Goal: Task Accomplishment & Management: Complete application form

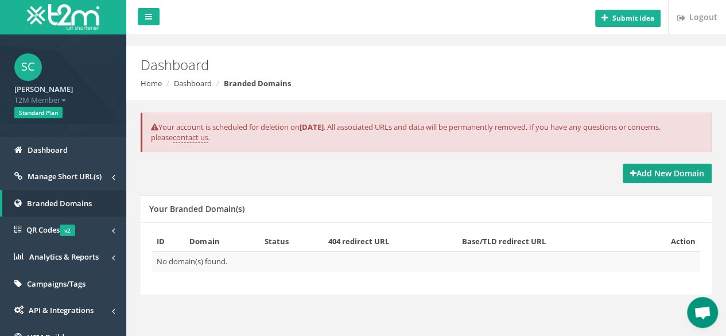
click at [690, 174] on strong "Add New Domain" at bounding box center [667, 173] width 74 height 11
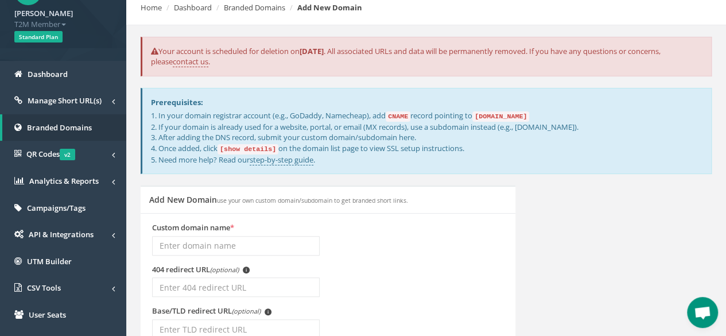
scroll to position [57, 0]
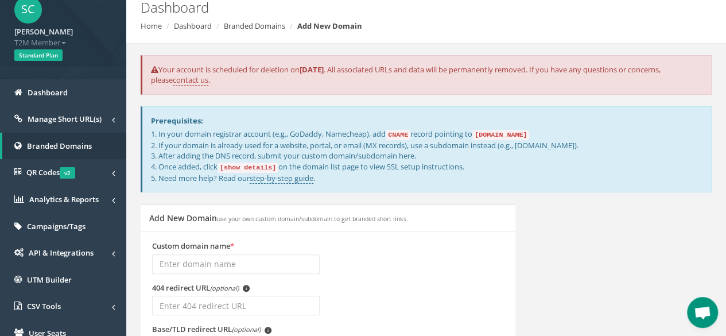
drag, startPoint x: 526, startPoint y: 144, endPoint x: 540, endPoint y: 144, distance: 14.4
click at [540, 144] on p "1. In your domain registrar account (e.g., GoDaddy, Namecheap), add CNAME recor…" at bounding box center [427, 156] width 552 height 55
click at [541, 146] on p "1. In your domain registrar account (e.g., GoDaddy, Namecheap), add CNAME recor…" at bounding box center [427, 156] width 552 height 55
drag, startPoint x: 549, startPoint y: 146, endPoint x: 584, endPoint y: 146, distance: 35.6
click at [584, 146] on p "1. In your domain registrar account (e.g., GoDaddy, Namecheap), add CNAME recor…" at bounding box center [427, 156] width 552 height 55
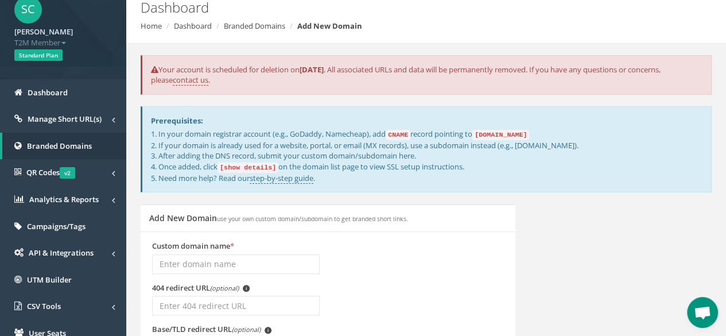
click at [609, 162] on p "1. In your domain registrar account (e.g., GoDaddy, Namecheap), add CNAME recor…" at bounding box center [427, 156] width 552 height 55
drag, startPoint x: 525, startPoint y: 145, endPoint x: 601, endPoint y: 144, distance: 76.3
click at [601, 144] on p "1. In your domain registrar account (e.g., GoDaddy, Namecheap), add CNAME recor…" at bounding box center [427, 156] width 552 height 55
copy p "links.yourdomain.com"
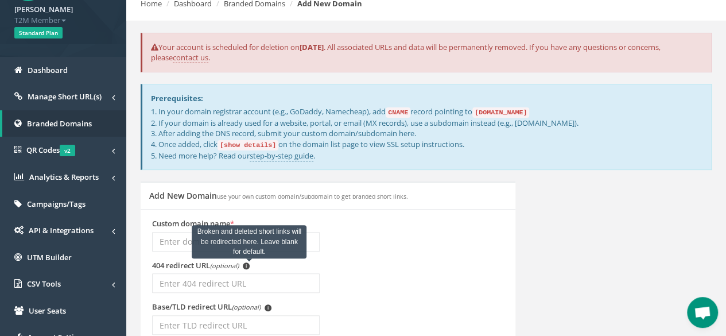
scroll to position [115, 0]
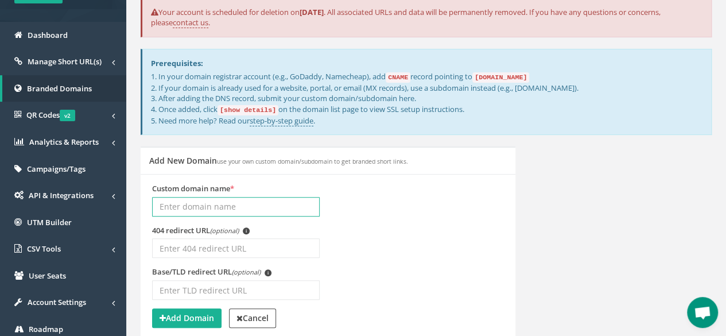
click at [158, 201] on input "Custom domain name *" at bounding box center [236, 207] width 168 height 20
click at [377, 206] on div "Custom domain name *" at bounding box center [328, 204] width 369 height 42
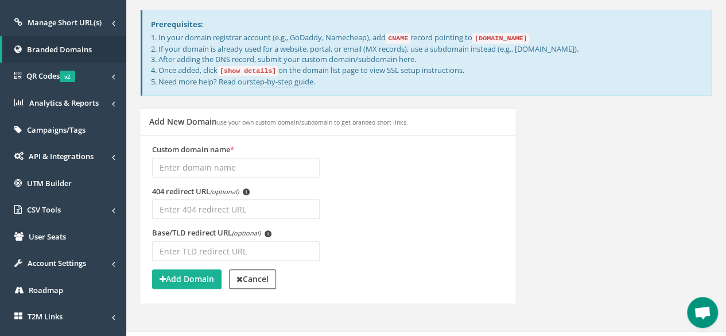
scroll to position [172, 0]
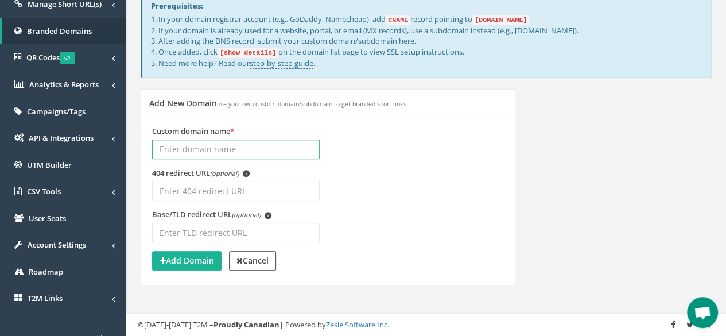
click at [295, 149] on input "Custom domain name *" at bounding box center [236, 149] width 168 height 20
type input "C"
type input "c"
type input "l"
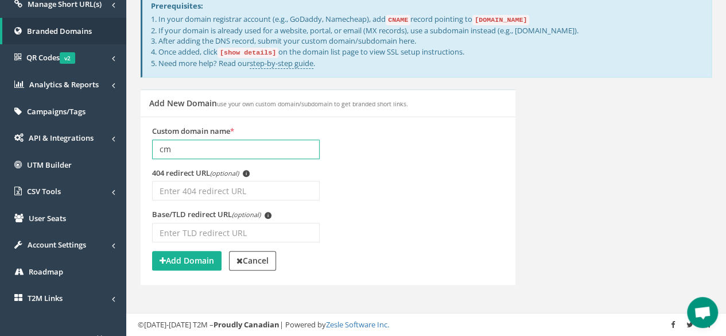
type input "c"
drag, startPoint x: 295, startPoint y: 146, endPoint x: 137, endPoint y: 133, distance: 158.5
click at [137, 133] on div "Add New Domain use your own custom domain/subdomain to get branded short links.…" at bounding box center [328, 194] width 392 height 210
type input "links.cmg.co.th"
click at [400, 211] on div "Base/TLD redirect URL (optional) i" at bounding box center [328, 230] width 369 height 42
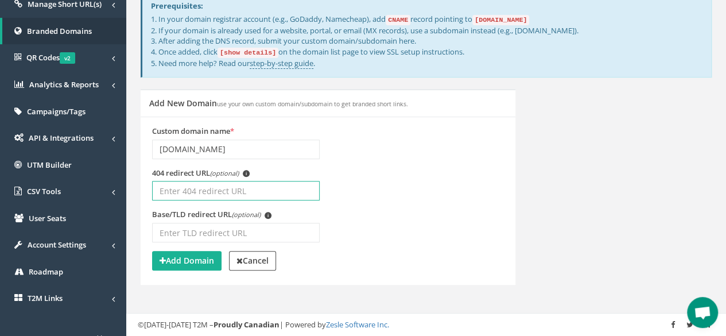
click at [307, 188] on input "404 redirect URL (optional) i" at bounding box center [236, 191] width 168 height 20
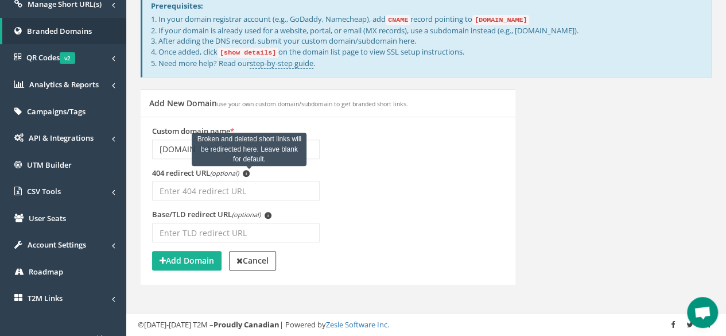
click at [250, 172] on span "i" at bounding box center [246, 173] width 7 height 7
click at [250, 181] on input "404 redirect URL (optional) i Broken and deleted short links will be redirected…" at bounding box center [236, 191] width 168 height 20
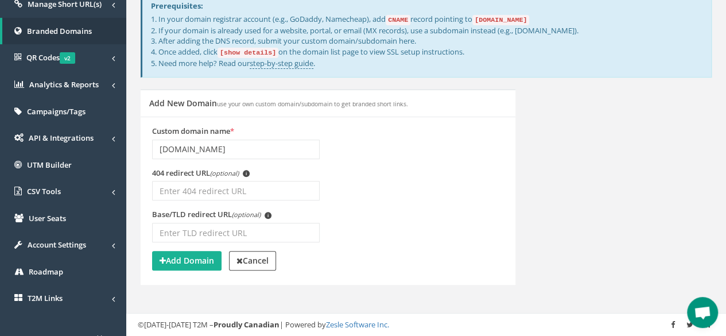
click at [389, 173] on div "404 redirect URL (optional) i" at bounding box center [328, 189] width 369 height 42
click at [294, 175] on div "404 redirect URL (optional) i" at bounding box center [236, 184] width 168 height 33
click at [292, 181] on input "404 redirect URL (optional) i" at bounding box center [236, 191] width 168 height 20
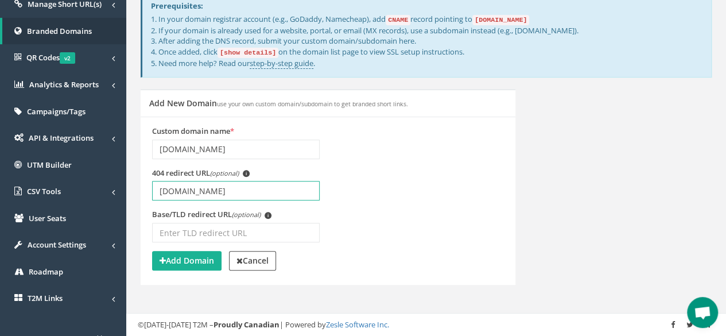
click at [246, 185] on input "cmg.co.th" at bounding box center [236, 191] width 168 height 20
click at [160, 191] on input "cmg.co.th" at bounding box center [236, 191] width 168 height 20
type input "[DOMAIN_NAME]"
click at [441, 204] on div "404 redirect URL (optional) i [DOMAIN_NAME]" at bounding box center [328, 189] width 369 height 42
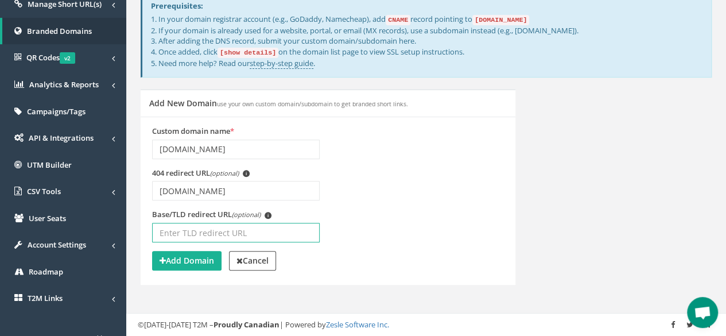
click at [294, 232] on input "Base/TLD redirect URL (optional) i" at bounding box center [236, 233] width 168 height 20
click at [423, 211] on div "Base/TLD redirect URL (optional) i" at bounding box center [328, 230] width 369 height 42
click at [240, 229] on input "Base/TLD redirect URL (optional) i" at bounding box center [236, 233] width 168 height 20
click at [363, 211] on div "Base/TLD redirect URL (optional) i" at bounding box center [328, 230] width 369 height 42
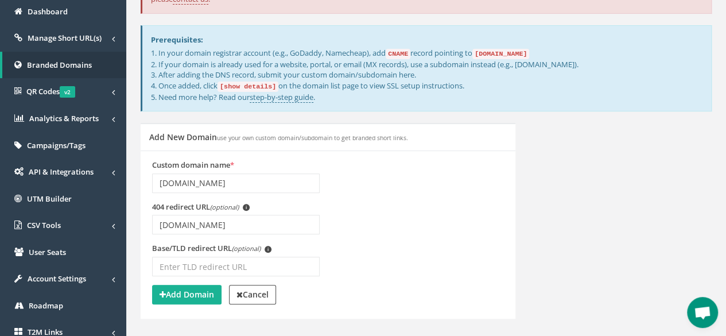
scroll to position [115, 0]
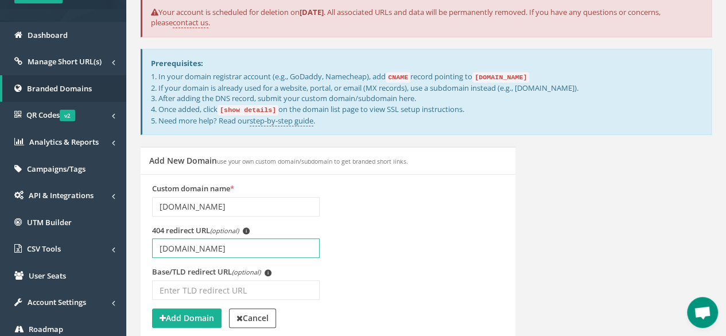
click at [238, 246] on input "www.cmg.co.th" at bounding box center [236, 248] width 168 height 20
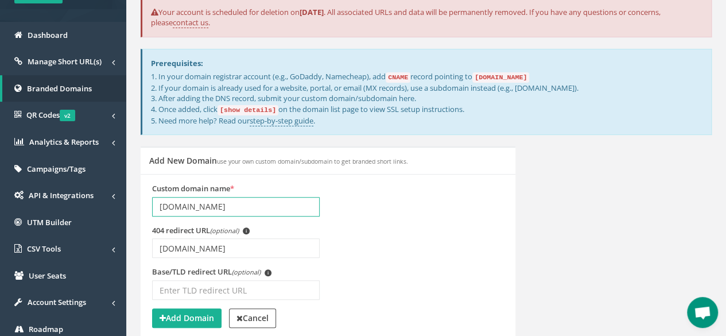
click at [233, 204] on input "links.cmg.co.th" at bounding box center [236, 207] width 168 height 20
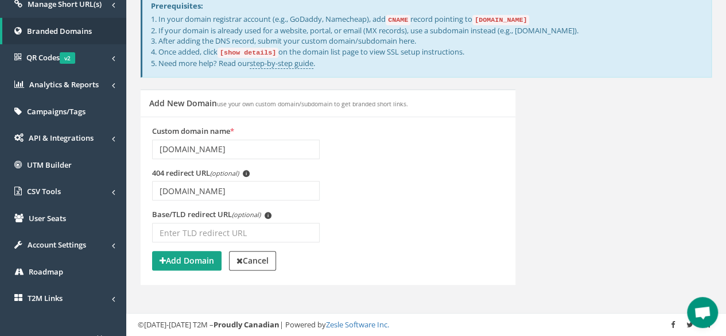
click at [197, 259] on strong "Add Domain" at bounding box center [187, 260] width 55 height 11
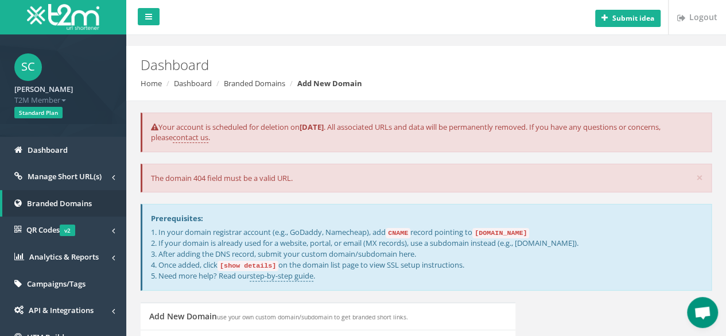
drag, startPoint x: 179, startPoint y: 179, endPoint x: 303, endPoint y: 179, distance: 124.0
click at [303, 179] on div "× The domain 404 field must be a valid URL." at bounding box center [426, 178] width 571 height 29
click at [433, 179] on div "× The domain 404 field must be a valid URL." at bounding box center [426, 178] width 571 height 29
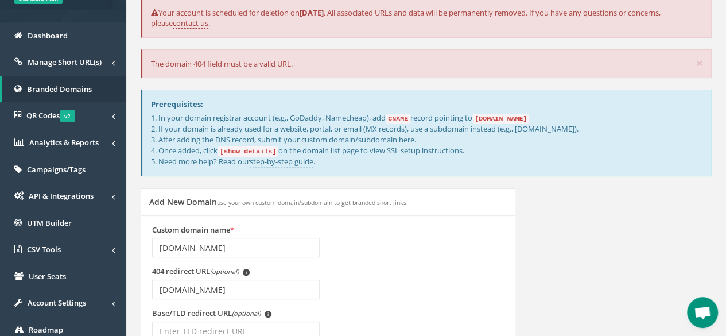
scroll to position [91, 0]
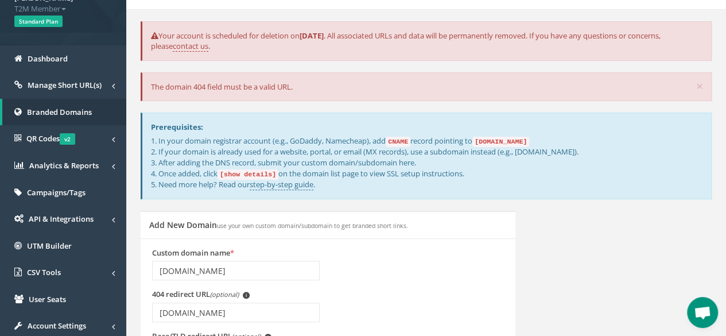
drag, startPoint x: 148, startPoint y: 87, endPoint x: 301, endPoint y: 87, distance: 152.7
click at [301, 87] on div "× The domain 404 field must be a valid URL." at bounding box center [426, 86] width 571 height 29
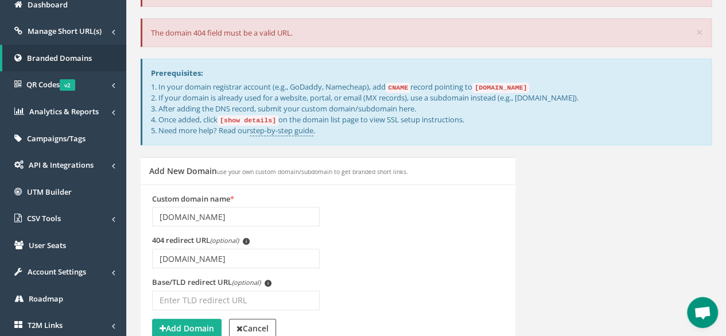
scroll to position [206, 0]
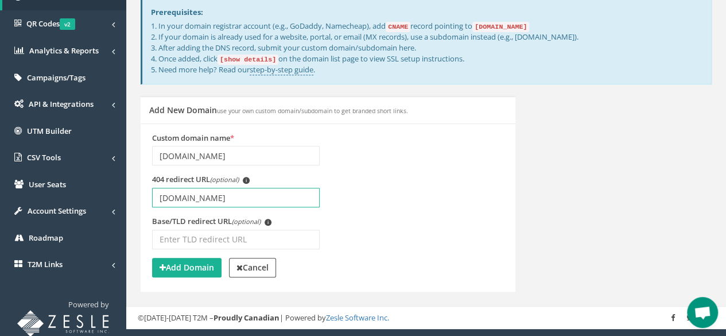
click at [162, 193] on input "www.cmg.co.th" at bounding box center [236, 198] width 168 height 20
click at [161, 197] on input "www.cmg.co.th" at bounding box center [236, 198] width 168 height 20
paste input "https://"
type input "https://www.cmg.co.th"
click at [372, 208] on div "404 redirect URL (optional) i [URL][DOMAIN_NAME]" at bounding box center [328, 195] width 369 height 42
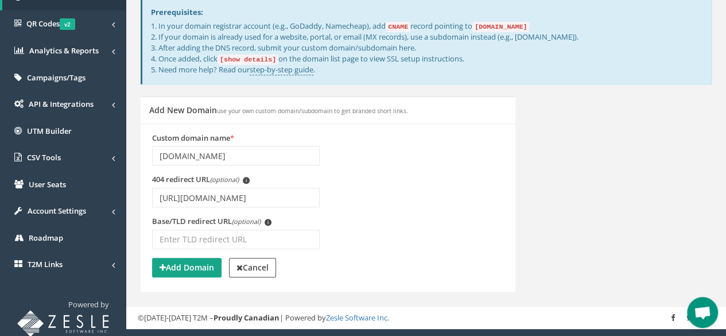
click at [193, 266] on strong "Add Domain" at bounding box center [187, 267] width 55 height 11
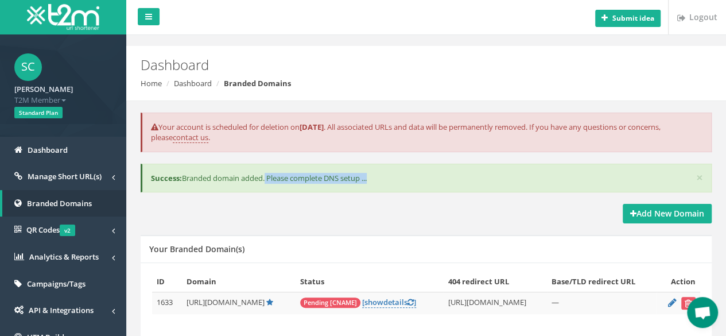
drag, startPoint x: 269, startPoint y: 176, endPoint x: 391, endPoint y: 177, distance: 122.3
click at [391, 177] on div "× Success: Branded domain added. Please complete DNS setup ..." at bounding box center [426, 178] width 571 height 29
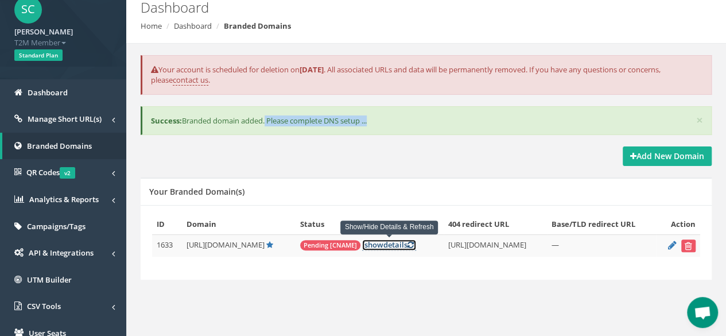
click at [385, 245] on link "[ show details ]" at bounding box center [389, 244] width 54 height 11
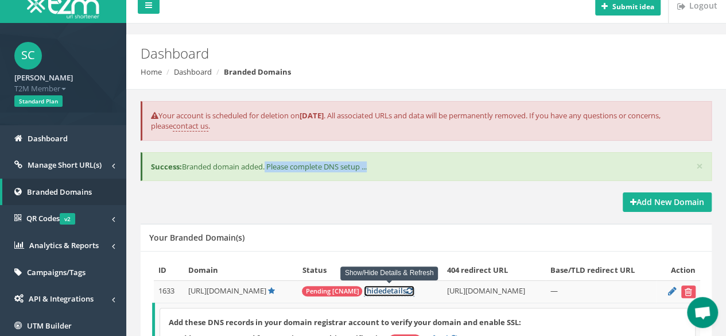
scroll to position [0, 0]
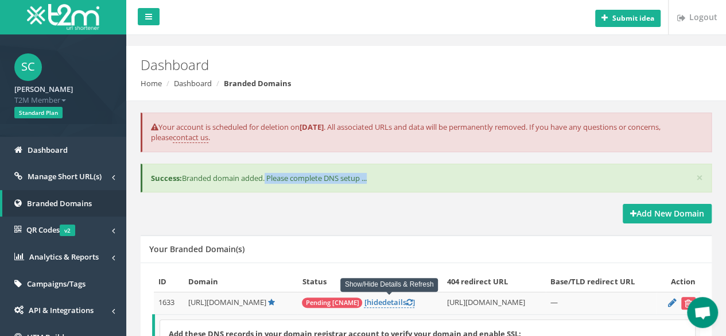
click at [51, 89] on strong "[PERSON_NAME]" at bounding box center [43, 89] width 59 height 10
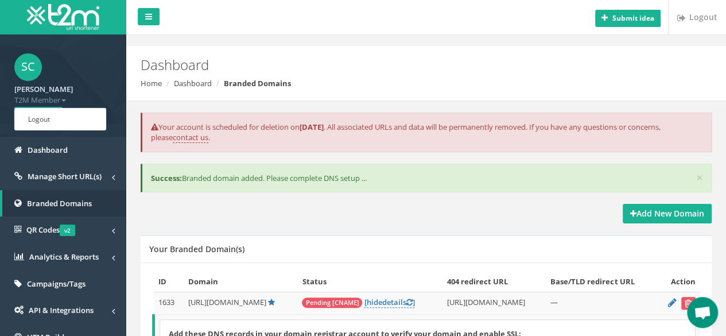
click at [412, 88] on ol "Home Dashboard Branded Domains" at bounding box center [377, 83] width 473 height 11
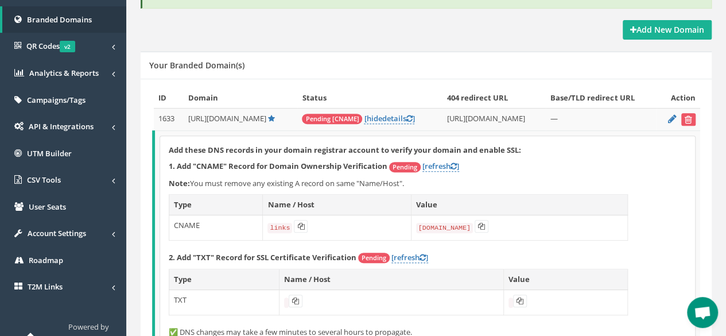
scroll to position [214, 0]
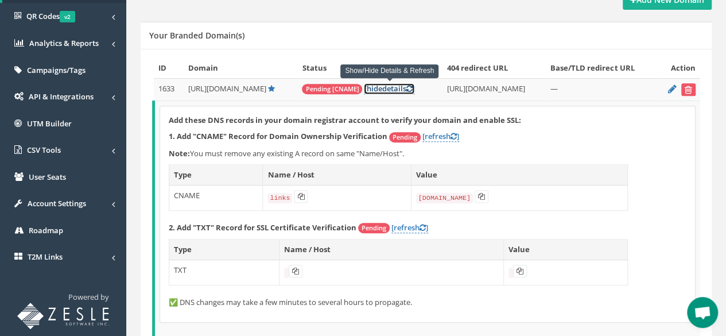
click at [374, 83] on span "hide" at bounding box center [373, 88] width 15 height 10
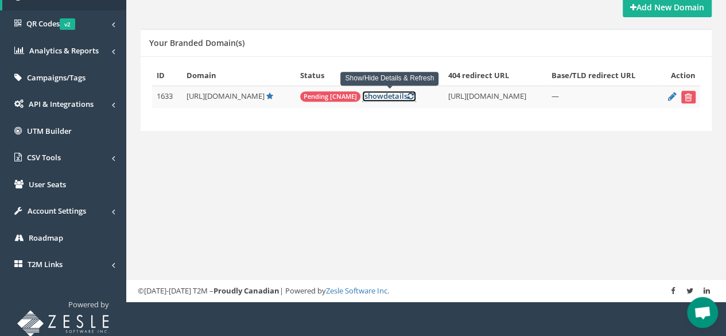
click at [380, 92] on span "show" at bounding box center [373, 96] width 19 height 10
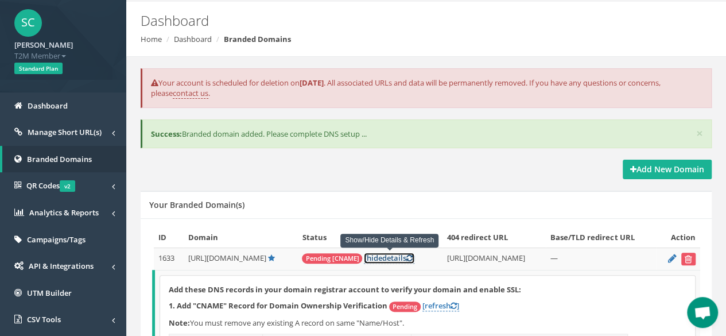
scroll to position [41, 0]
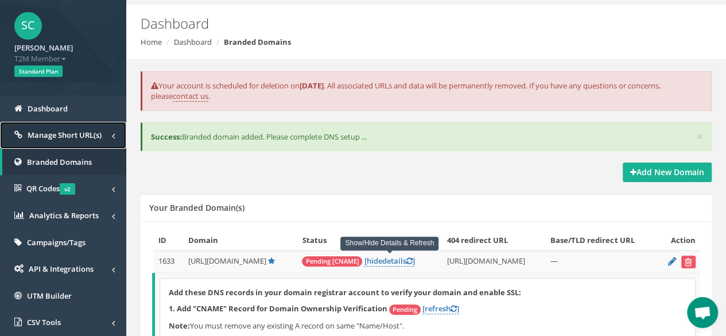
click at [80, 139] on span "Manage Short URL(s)" at bounding box center [65, 135] width 74 height 10
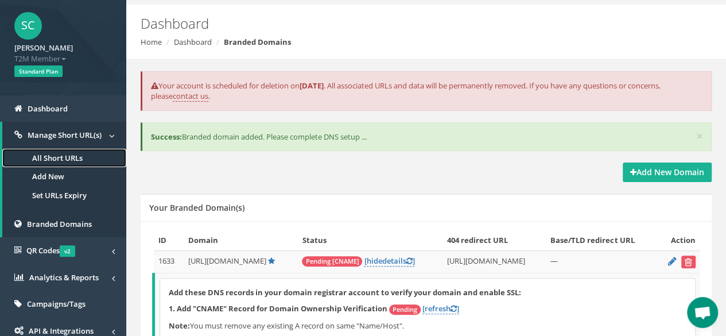
click at [69, 154] on link "All Short URLs" at bounding box center [64, 158] width 124 height 19
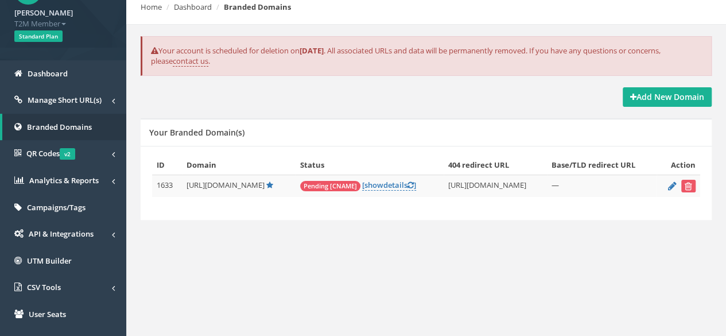
scroll to position [115, 0]
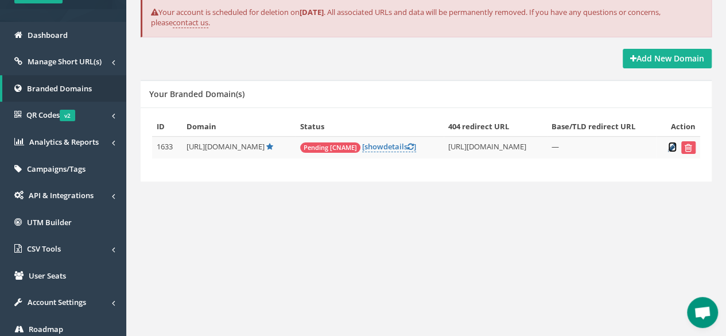
click at [672, 148] on icon at bounding box center [672, 147] width 9 height 7
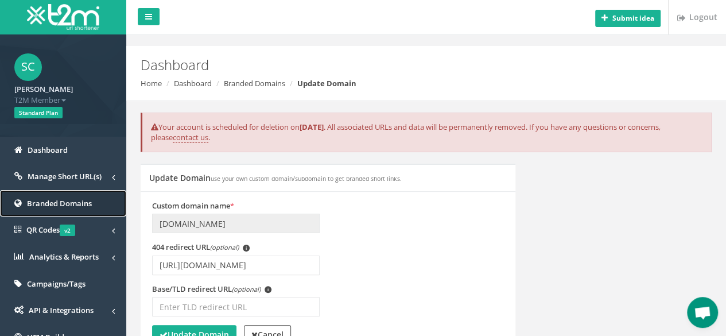
click at [77, 207] on span "Branded Domains" at bounding box center [59, 203] width 65 height 10
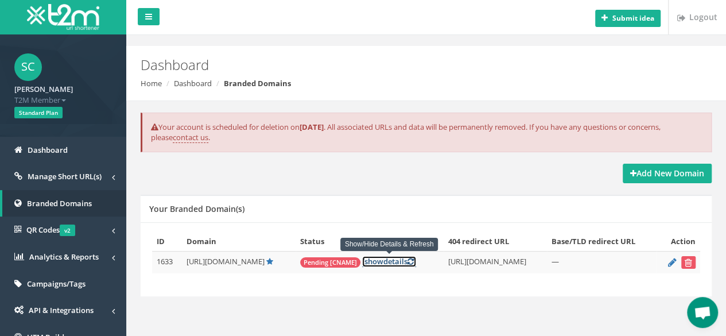
click at [385, 259] on link "[ show details ]" at bounding box center [389, 261] width 54 height 11
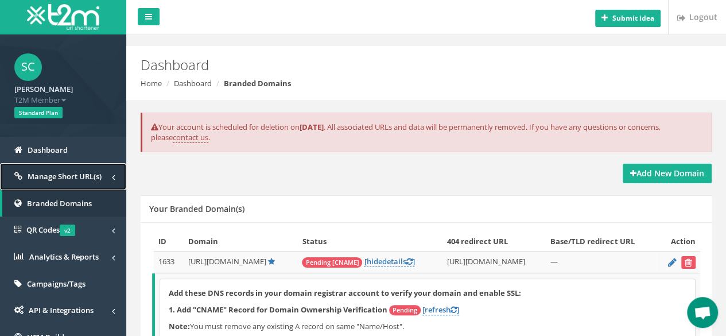
click at [53, 179] on span "Manage Short URL(s)" at bounding box center [65, 176] width 74 height 10
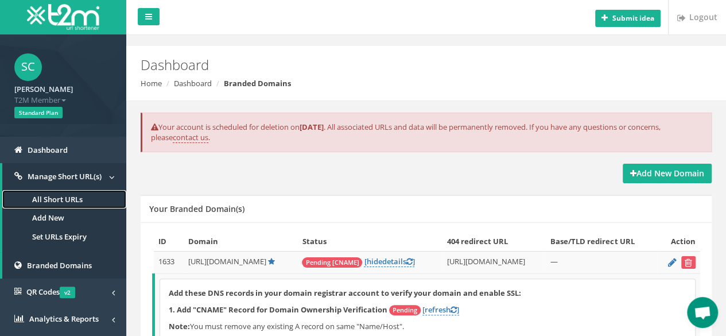
click at [83, 196] on link "All Short URLs" at bounding box center [64, 199] width 124 height 19
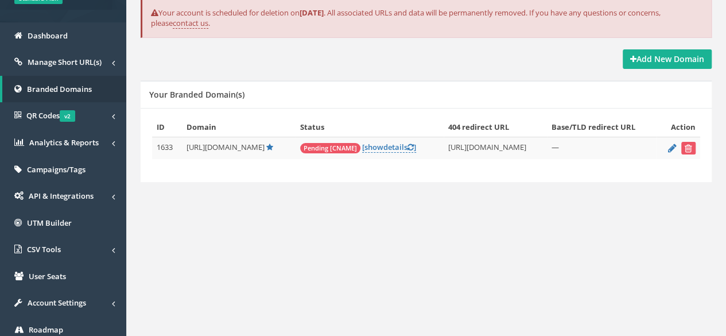
scroll to position [115, 0]
click at [692, 150] on button "submit" at bounding box center [688, 147] width 14 height 13
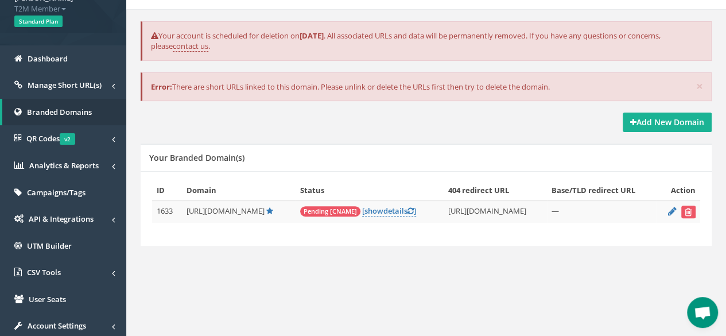
scroll to position [115, 0]
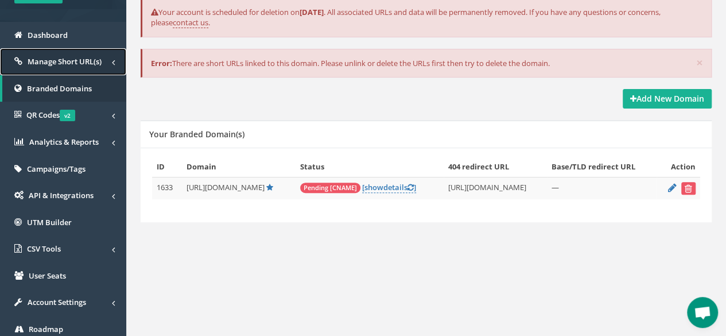
click at [47, 59] on span "Manage Short URL(s)" at bounding box center [65, 61] width 74 height 10
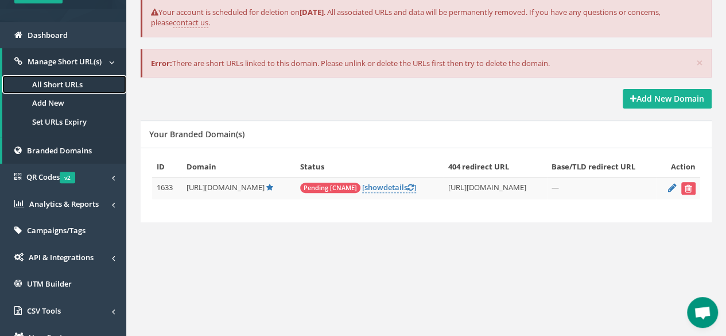
click at [73, 80] on link "All Short URLs" at bounding box center [64, 84] width 124 height 19
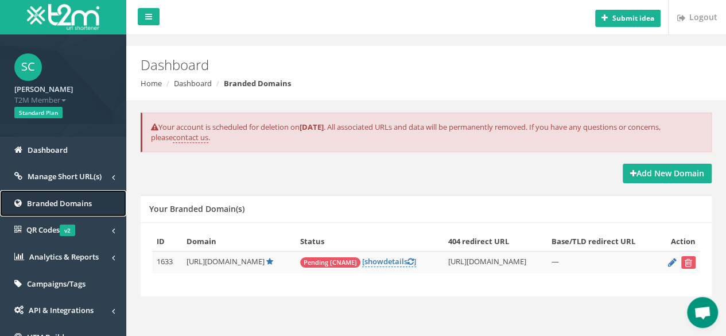
click at [64, 201] on span "Branded Domains" at bounding box center [59, 203] width 65 height 10
click at [687, 263] on icon "submit" at bounding box center [688, 262] width 7 height 7
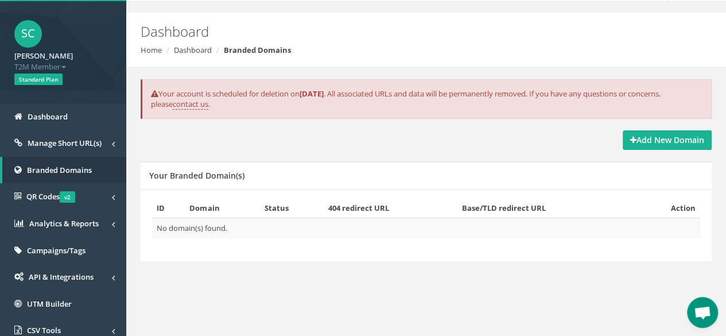
scroll to position [57, 0]
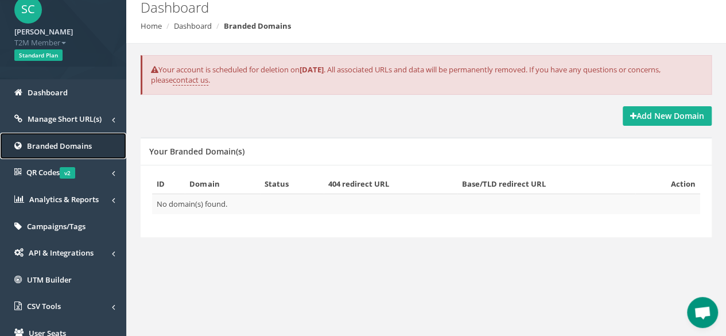
click at [60, 150] on span "Branded Domains" at bounding box center [59, 146] width 65 height 10
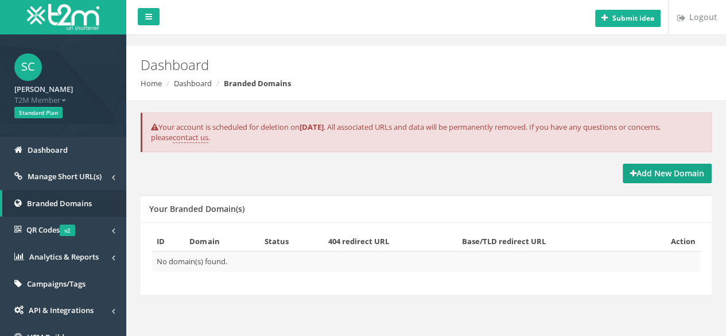
click at [674, 176] on strong "Add New Domain" at bounding box center [667, 173] width 74 height 11
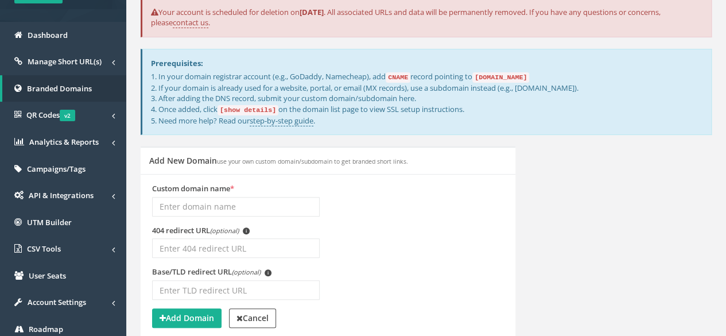
scroll to position [172, 0]
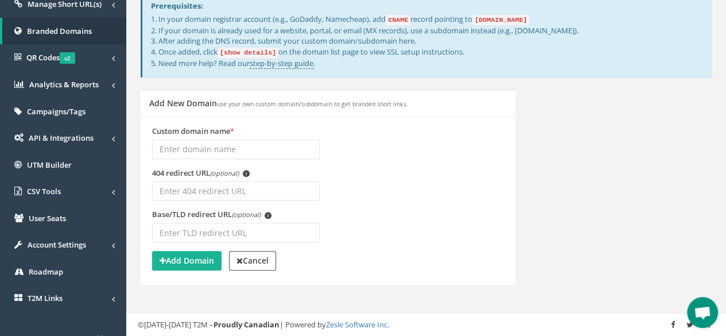
click at [280, 151] on input "Custom domain name *" at bounding box center [236, 149] width 168 height 20
type input "[DOMAIN_NAME]"
click at [235, 186] on input "404 redirect URL (optional) i" at bounding box center [236, 191] width 168 height 20
click at [470, 191] on div "404 redirect URL (optional) i [DOMAIN_NAME]" at bounding box center [328, 189] width 369 height 42
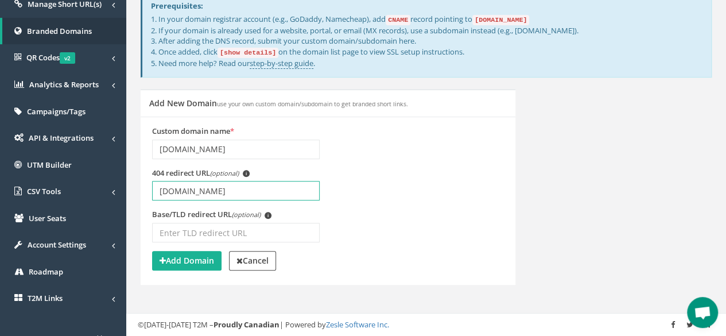
click at [267, 189] on input "[DOMAIN_NAME]" at bounding box center [236, 191] width 168 height 20
click at [154, 190] on input "[DOMAIN_NAME]" at bounding box center [236, 191] width 168 height 20
paste input "https://"
type input "[URL][DOMAIN_NAME]"
click at [445, 180] on div "404 redirect URL (optional) i [URL][DOMAIN_NAME]" at bounding box center [328, 189] width 369 height 42
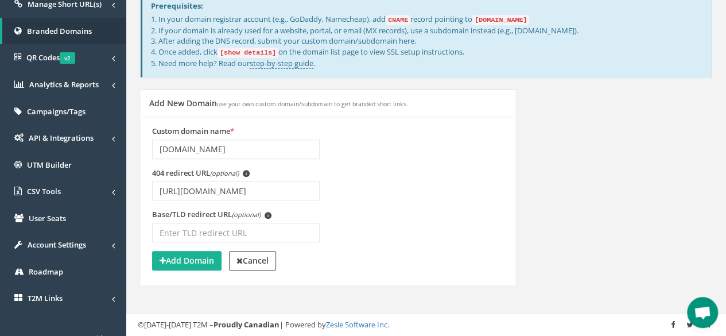
click at [621, 207] on div "Add New Domain use your own custom domain/subdomain to get branded short links.…" at bounding box center [426, 194] width 588 height 210
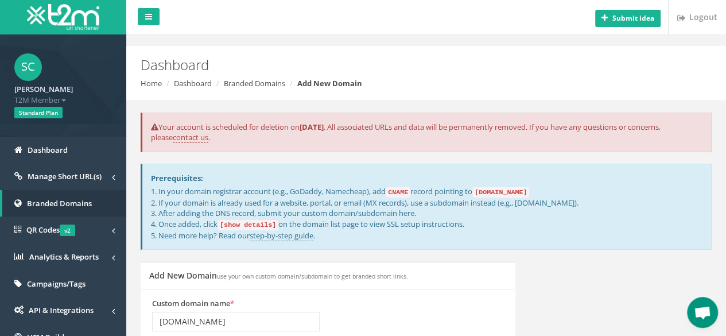
scroll to position [57, 0]
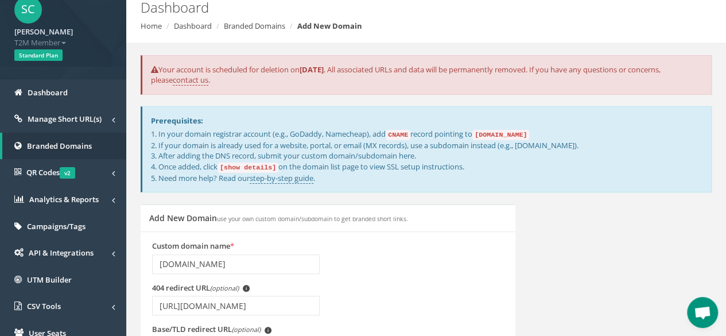
click at [676, 258] on div "Add New Domain use your own custom domain/subdomain to get branded short links.…" at bounding box center [426, 309] width 588 height 210
click at [63, 216] on link "Campaigns/Tags" at bounding box center [63, 226] width 126 height 27
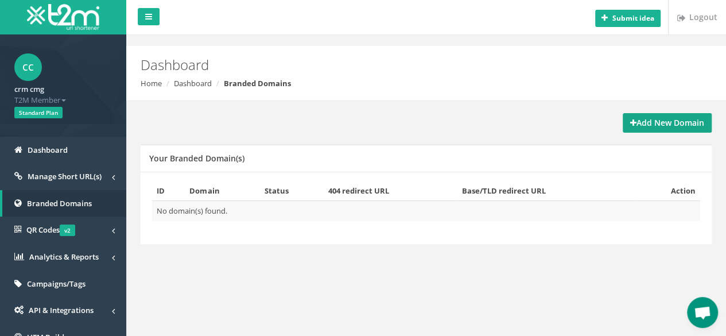
click at [660, 125] on strong "Add New Domain" at bounding box center [667, 122] width 74 height 11
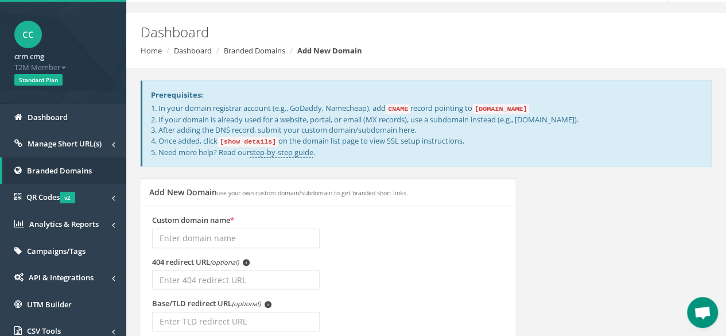
scroll to position [57, 0]
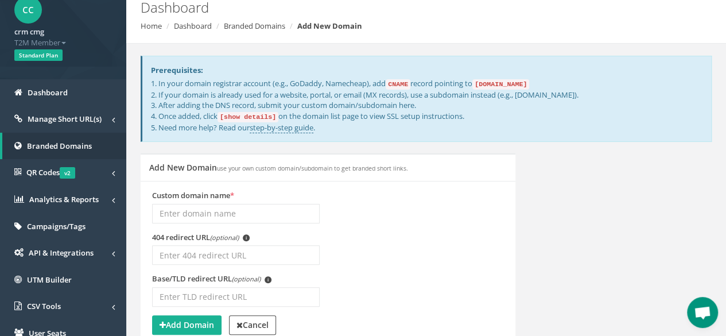
click at [230, 207] on input "Custom domain name *" at bounding box center [236, 214] width 168 height 20
type input "links.cmg.co.th"
drag, startPoint x: 174, startPoint y: 211, endPoint x: 129, endPoint y: 208, distance: 46.0
click at [129, 208] on div "Submit idea Logout Dashboard Home Dashboard Branded Domains Add New Domain Prer…" at bounding box center [426, 197] width 600 height 508
click at [482, 250] on div "404 redirect URL (optional) i" at bounding box center [328, 253] width 369 height 42
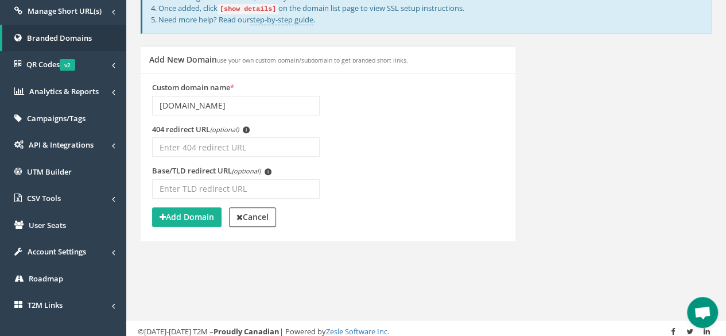
scroll to position [172, 0]
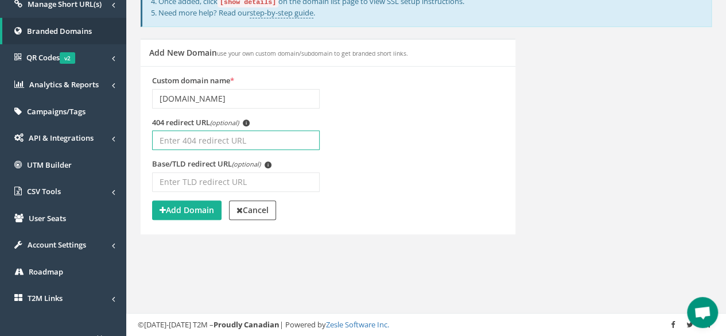
click at [253, 130] on input "404 redirect URL (optional) i" at bounding box center [236, 140] width 168 height 20
type input "www.cmg.co.th"
click at [251, 135] on input "www.cmg.co.th" at bounding box center [236, 140] width 168 height 20
drag, startPoint x: 241, startPoint y: 133, endPoint x: 0, endPoint y: 129, distance: 241.1
click at [0, 129] on div "cc crm cmg T2M Member Logout Standard Plan Dashboard Manage Short URL(s) All Sh…" at bounding box center [363, 82] width 726 height 508
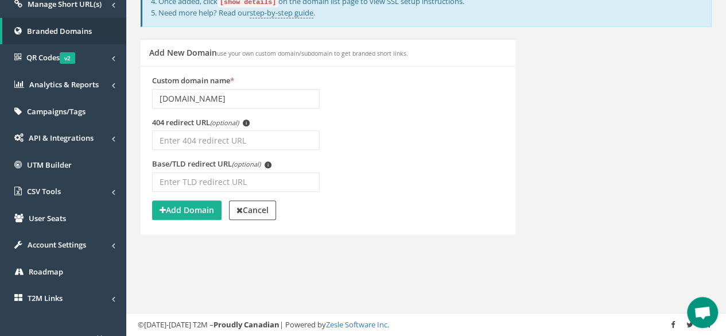
click at [411, 77] on div "Custom domain name * links.cmg.co.th" at bounding box center [328, 96] width 369 height 42
click at [273, 136] on input "404 redirect URL (optional) i" at bounding box center [236, 140] width 168 height 20
type input "[URL][DOMAIN_NAME]"
click at [390, 176] on div "Base/TLD redirect URL (optional) i" at bounding box center [328, 179] width 369 height 42
click at [195, 212] on strong "Add Domain" at bounding box center [187, 209] width 55 height 11
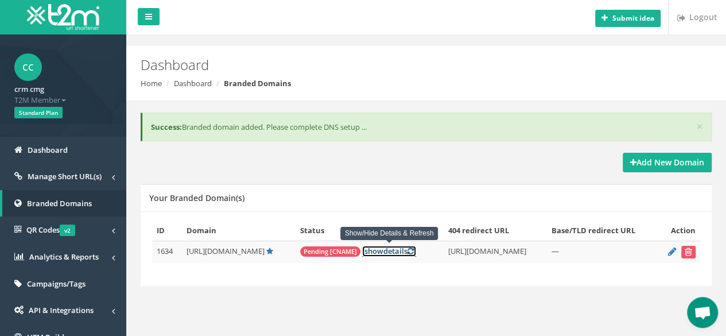
click at [395, 247] on link "[ show details ]" at bounding box center [389, 251] width 54 height 11
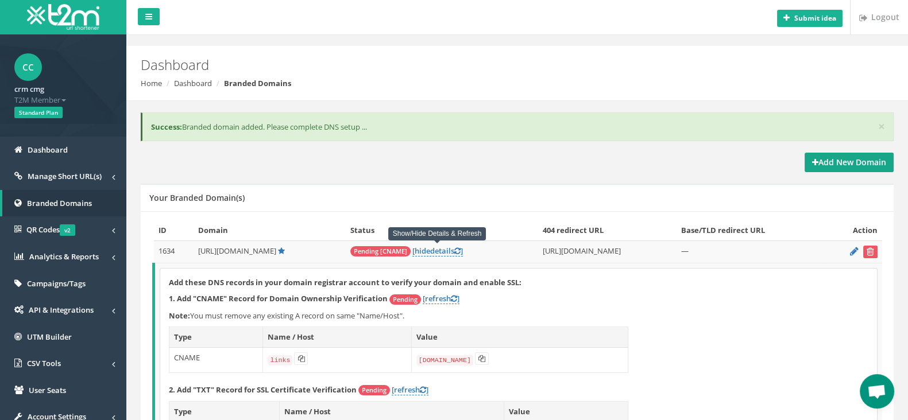
click at [726, 166] on strong "Add New Domain" at bounding box center [849, 162] width 74 height 11
click at [49, 204] on span "Branded Domains" at bounding box center [59, 203] width 65 height 10
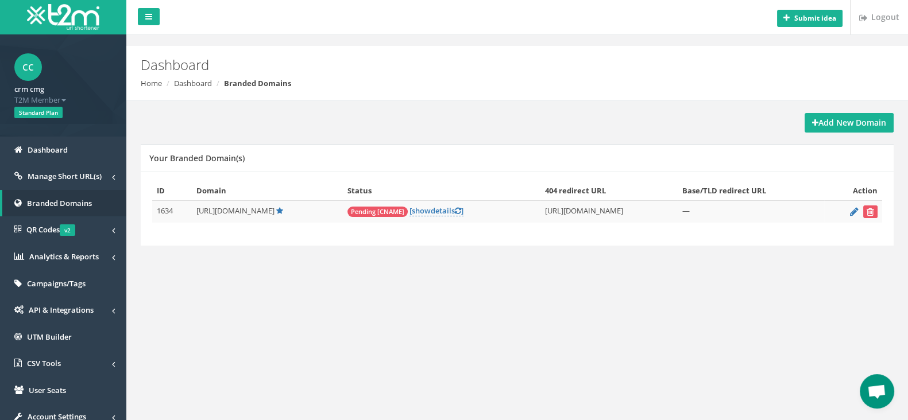
drag, startPoint x: 272, startPoint y: 211, endPoint x: 185, endPoint y: 208, distance: 87.3
click at [185, 208] on tr "1634 [URL][DOMAIN_NAME] Pending [CNAME] [ show details ] —" at bounding box center [517, 212] width 730 height 22
click at [212, 209] on span "[URL][DOMAIN_NAME]" at bounding box center [235, 210] width 78 height 10
drag, startPoint x: 197, startPoint y: 211, endPoint x: 273, endPoint y: 214, distance: 76.4
click at [273, 214] on td "[URL][DOMAIN_NAME]" at bounding box center [267, 212] width 151 height 22
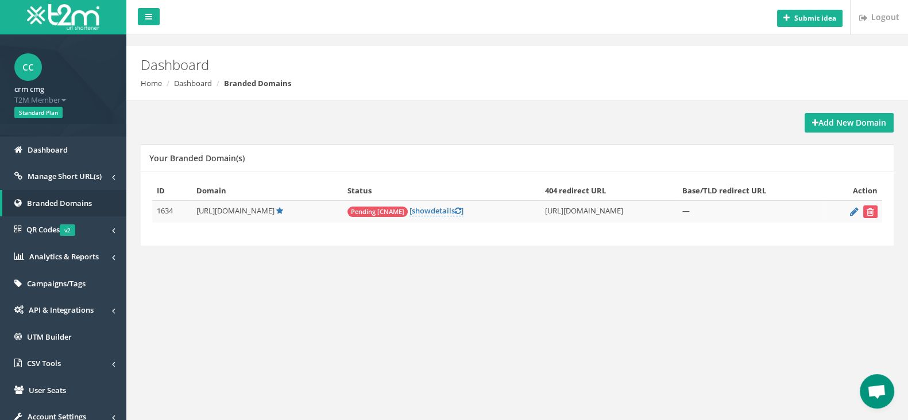
copy span "[URL][DOMAIN_NAME]"
click at [429, 209] on link "[ show details ]" at bounding box center [436, 210] width 54 height 11
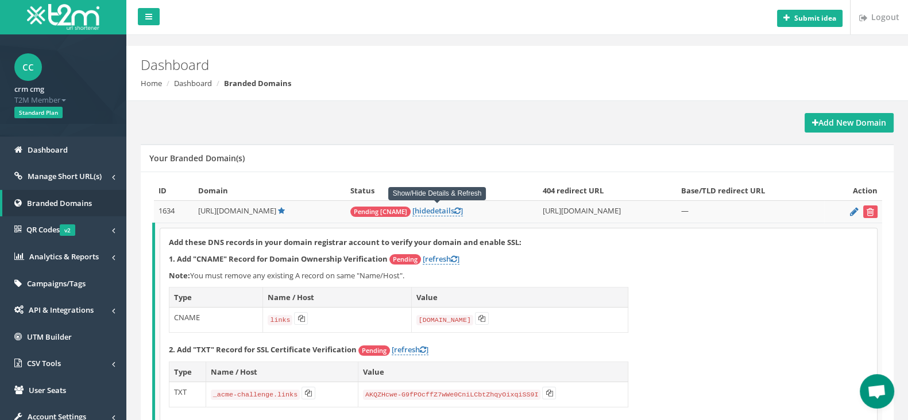
click at [333, 175] on div "ID Domain Status 404 redirect URL Base/TLD redirect URL Action 1634 http://link…" at bounding box center [517, 328] width 753 height 312
click at [839, 122] on strong "Add New Domain" at bounding box center [849, 122] width 74 height 11
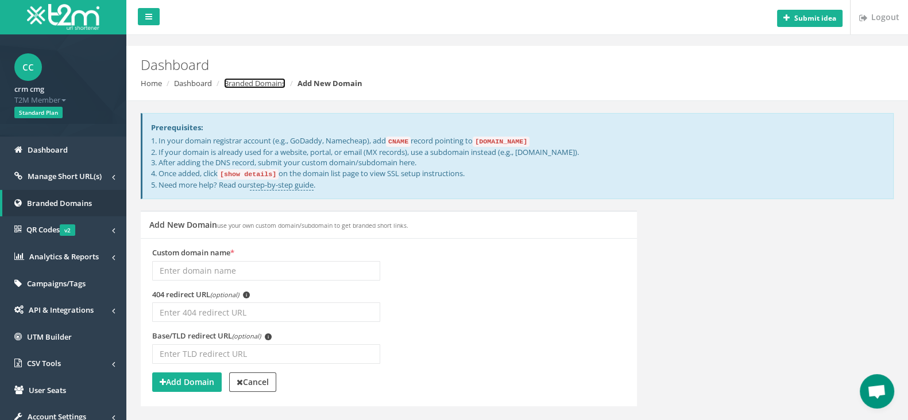
click at [273, 87] on link "Branded Domains" at bounding box center [254, 83] width 61 height 10
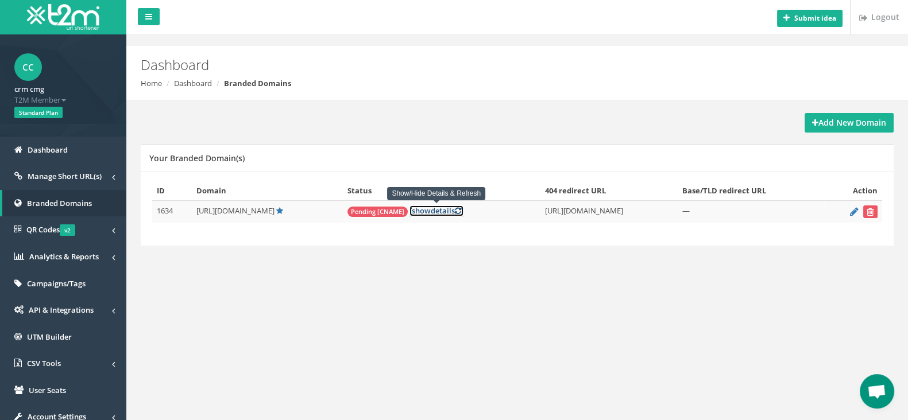
click at [431, 211] on link "[ show details ]" at bounding box center [436, 210] width 54 height 11
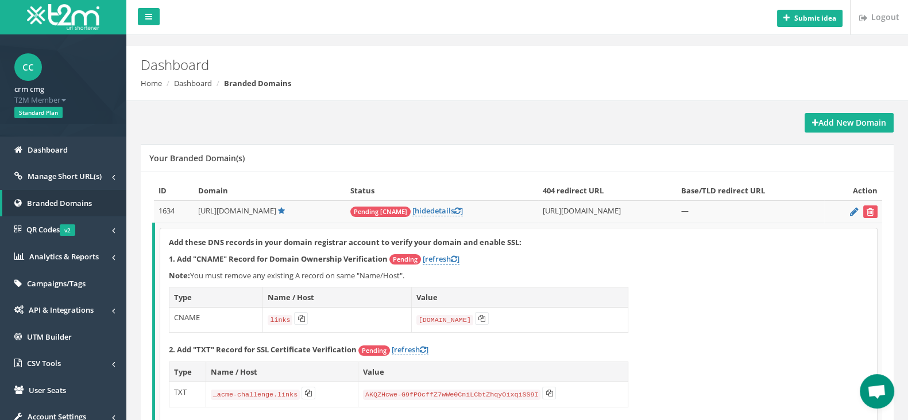
click at [166, 67] on h2 "Dashboard" at bounding box center [453, 64] width 625 height 15
click at [70, 14] on img at bounding box center [63, 17] width 72 height 26
